Goal: Browse casually: Explore the website without a specific task or goal

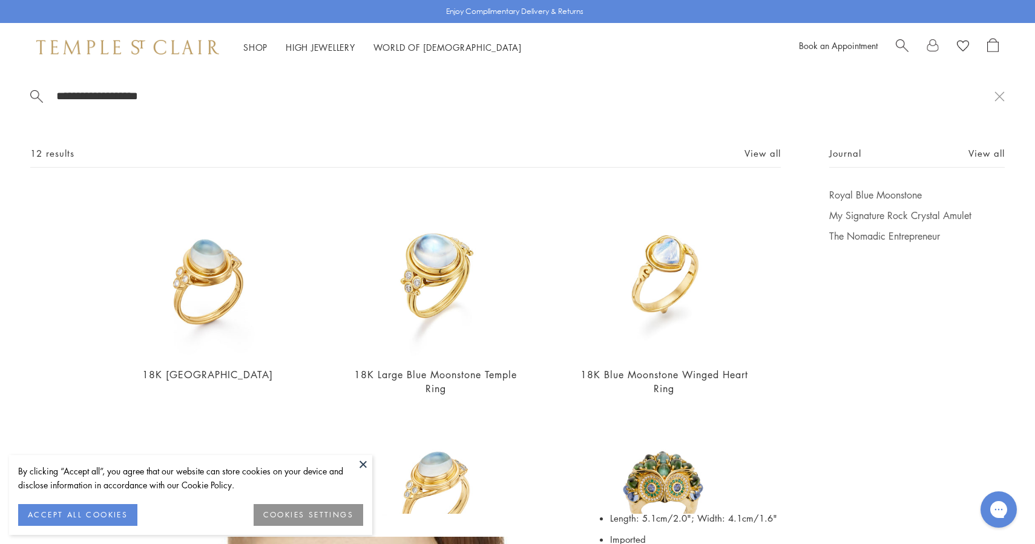
click at [217, 91] on input "**********" at bounding box center [525, 96] width 940 height 14
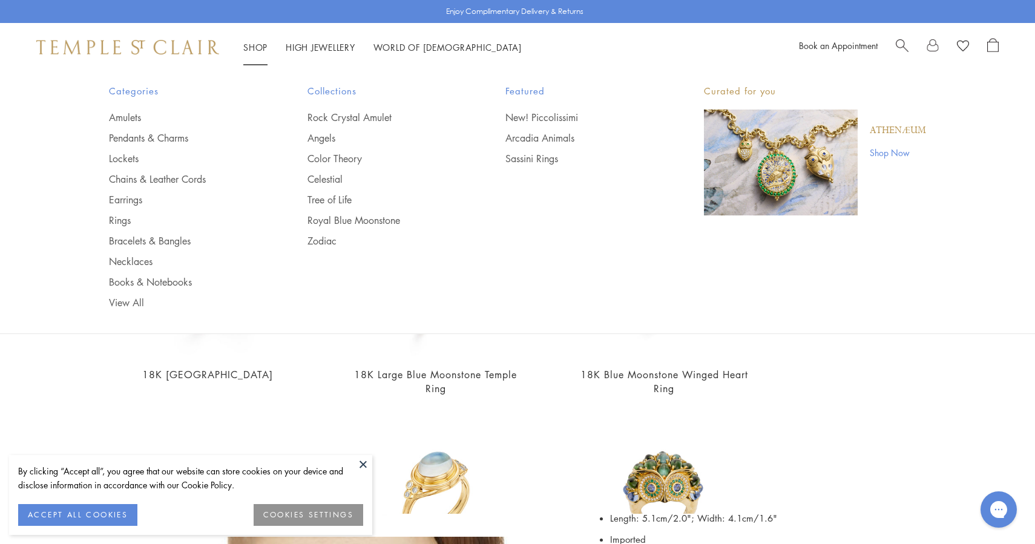
click at [792, 167] on img "Main navigation" at bounding box center [781, 163] width 154 height 106
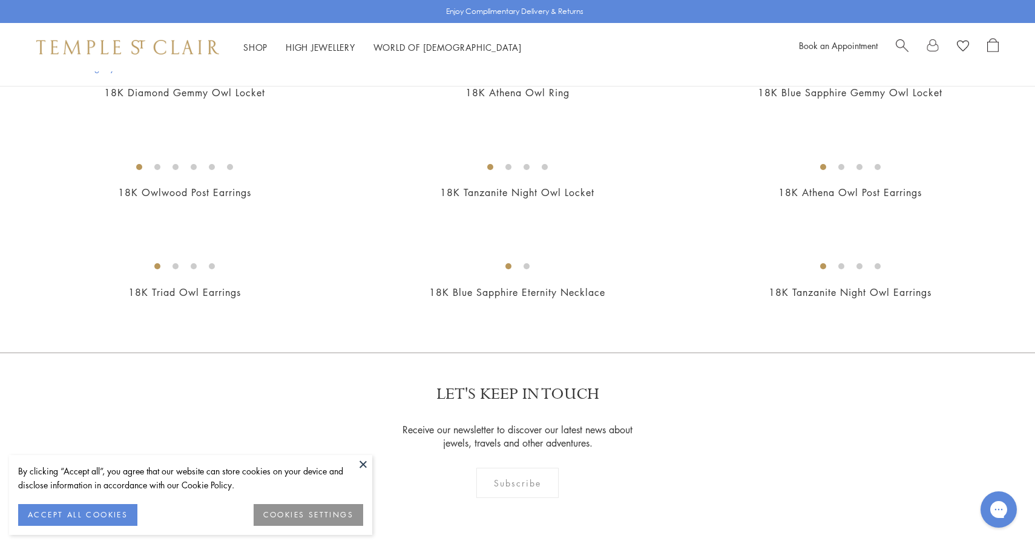
scroll to position [599, 0]
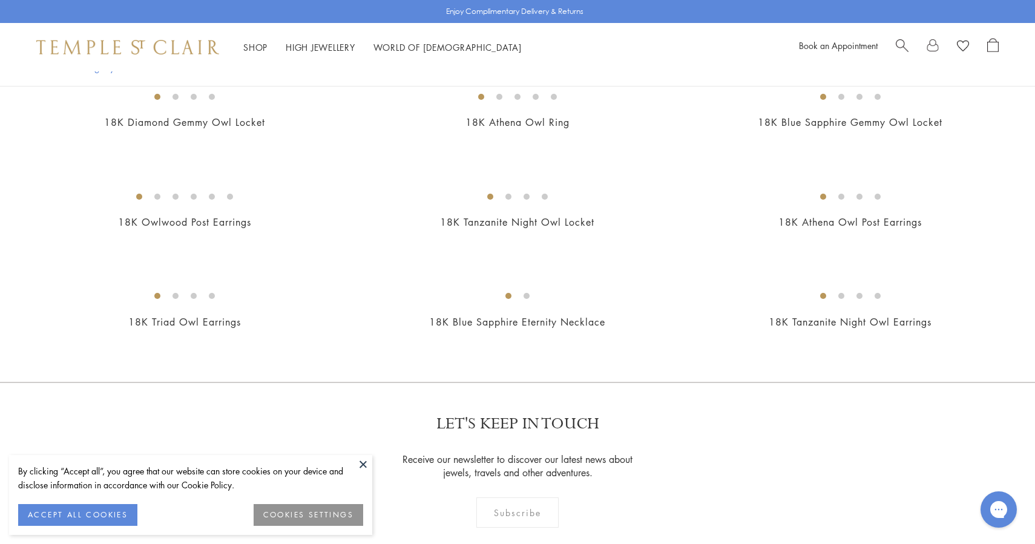
click at [558, 144] on div "New New New New New New New New New New" at bounding box center [517, 82] width 1035 height 599
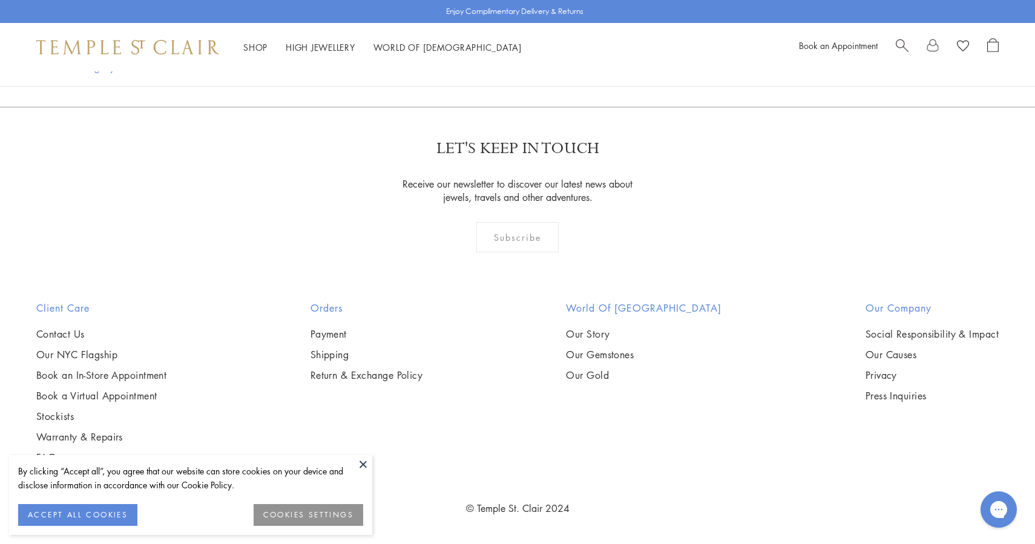
scroll to position [1582, 0]
click at [0, 0] on img at bounding box center [0, 0] width 0 height 0
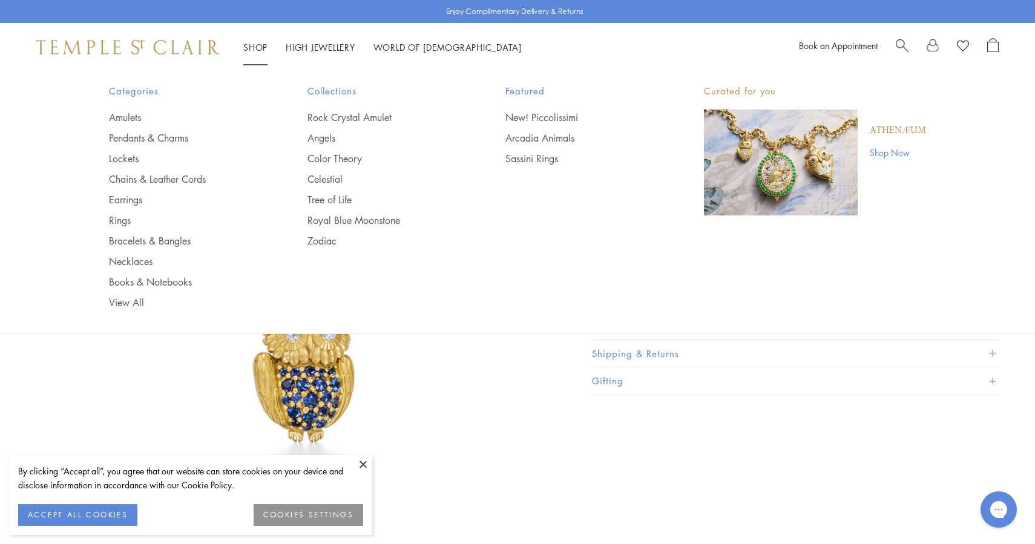
click at [735, 167] on img "Main navigation" at bounding box center [781, 163] width 154 height 106
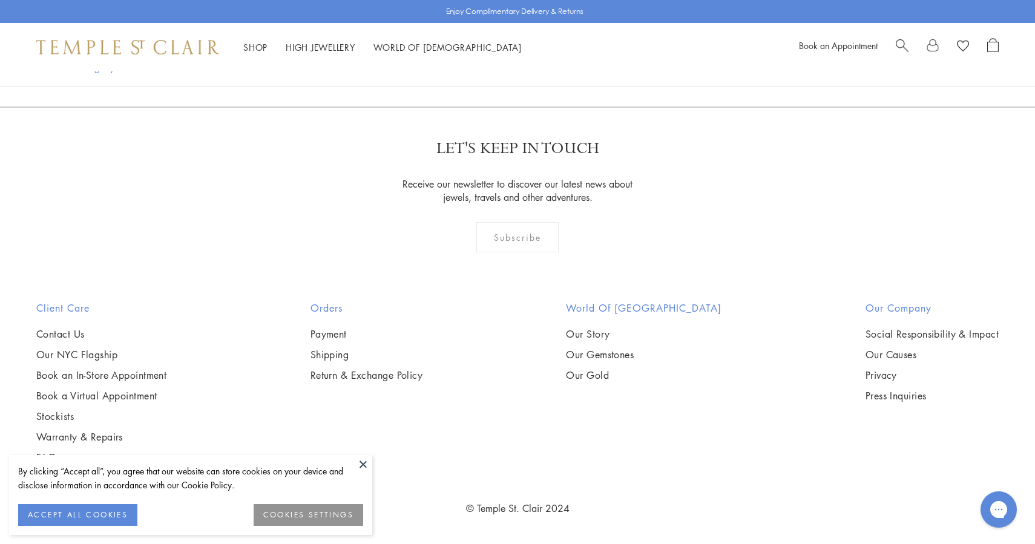
scroll to position [1160, 0]
click at [0, 0] on img at bounding box center [0, 0] width 0 height 0
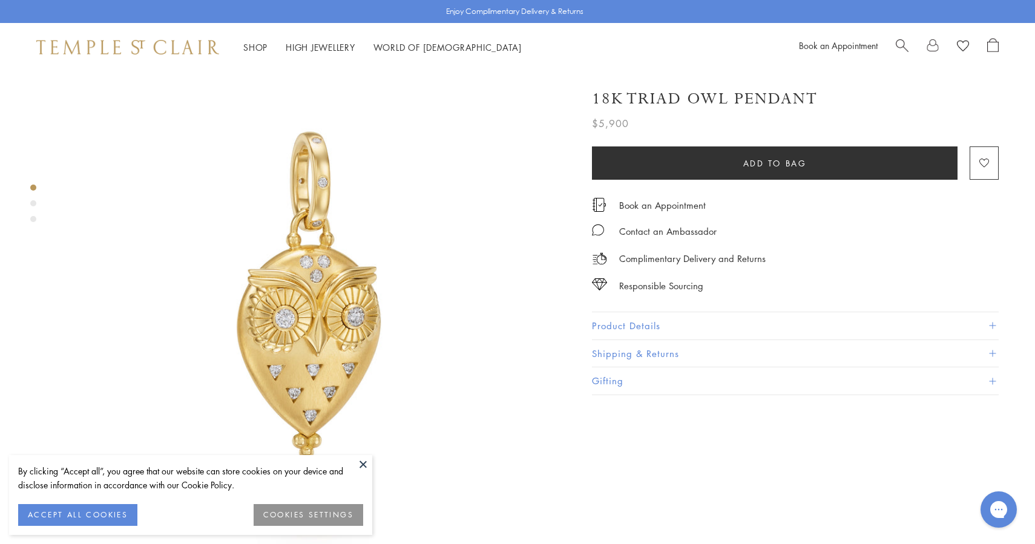
scroll to position [28, 0]
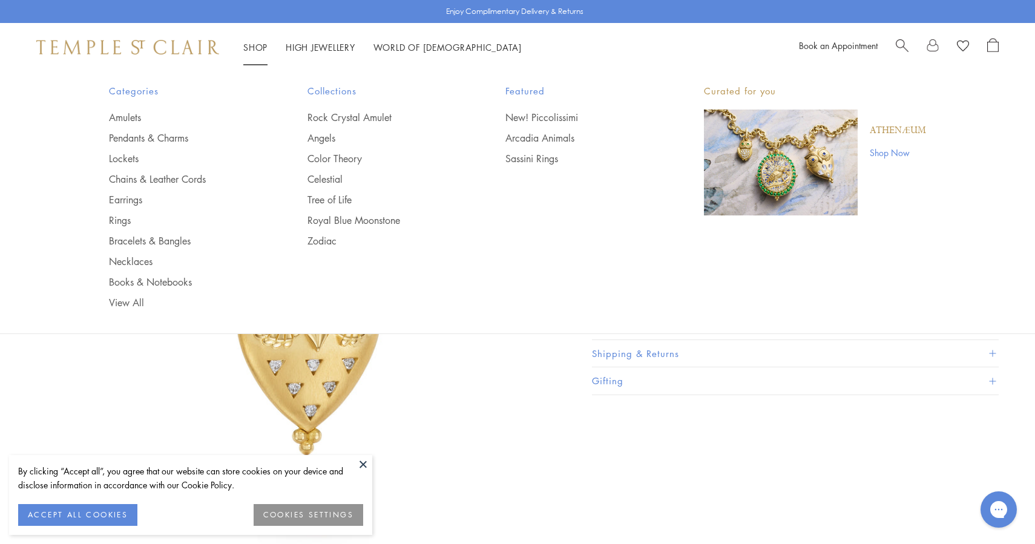
click at [257, 45] on link "Shop Shop" at bounding box center [255, 47] width 24 height 12
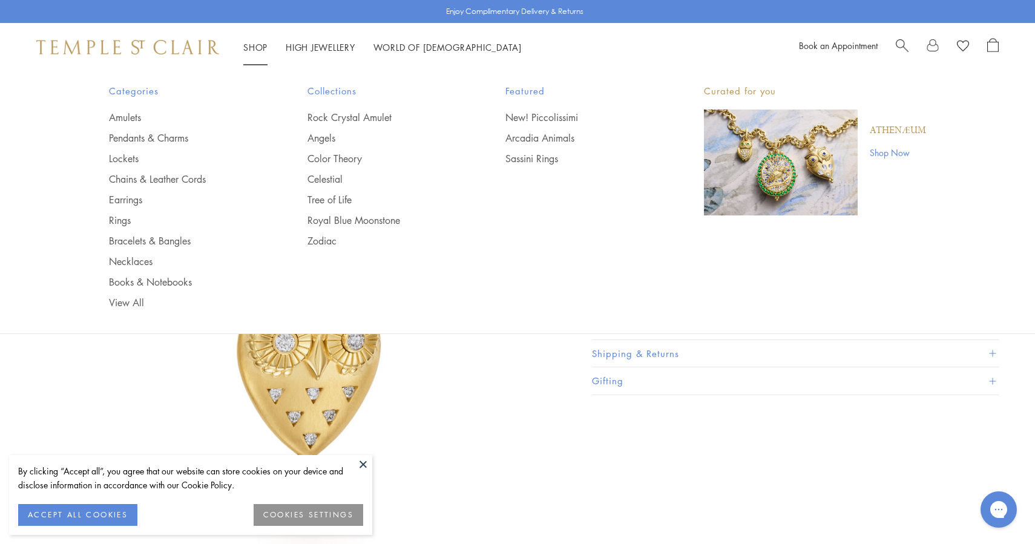
click at [770, 160] on img "Main navigation" at bounding box center [781, 163] width 154 height 106
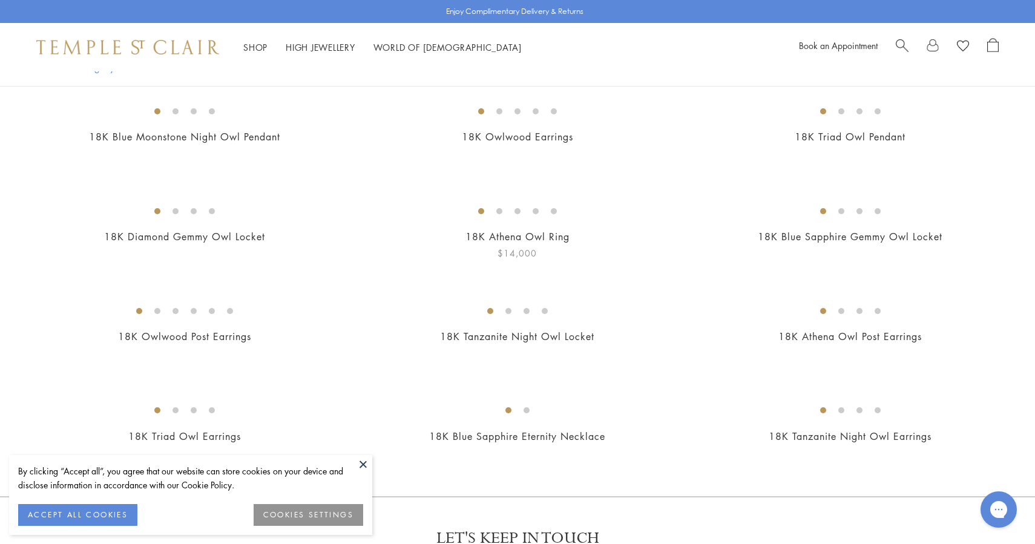
scroll to position [262, 0]
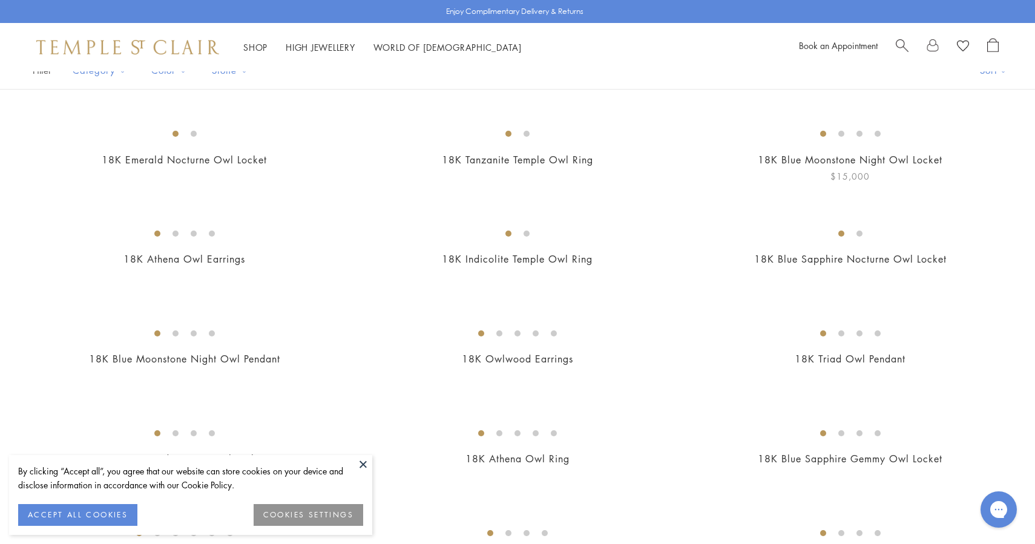
click at [0, 0] on img at bounding box center [0, 0] width 0 height 0
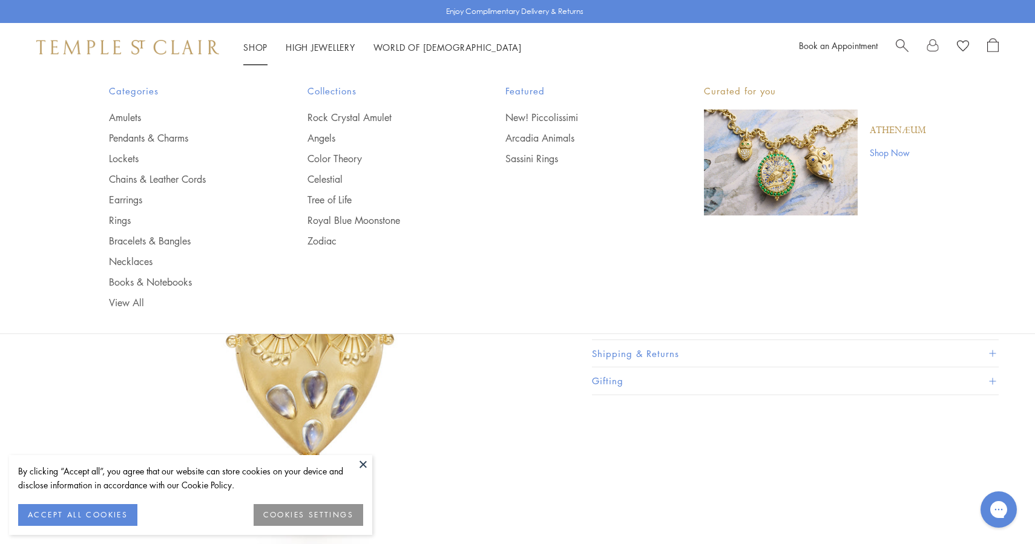
click at [752, 175] on img "Main navigation" at bounding box center [781, 163] width 154 height 106
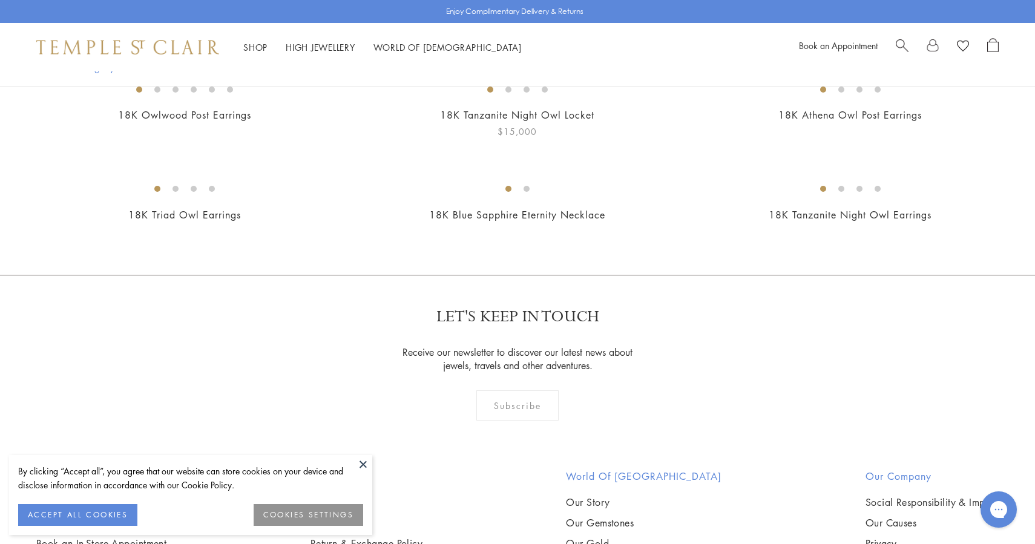
scroll to position [705, 0]
